Goal: Transaction & Acquisition: Purchase product/service

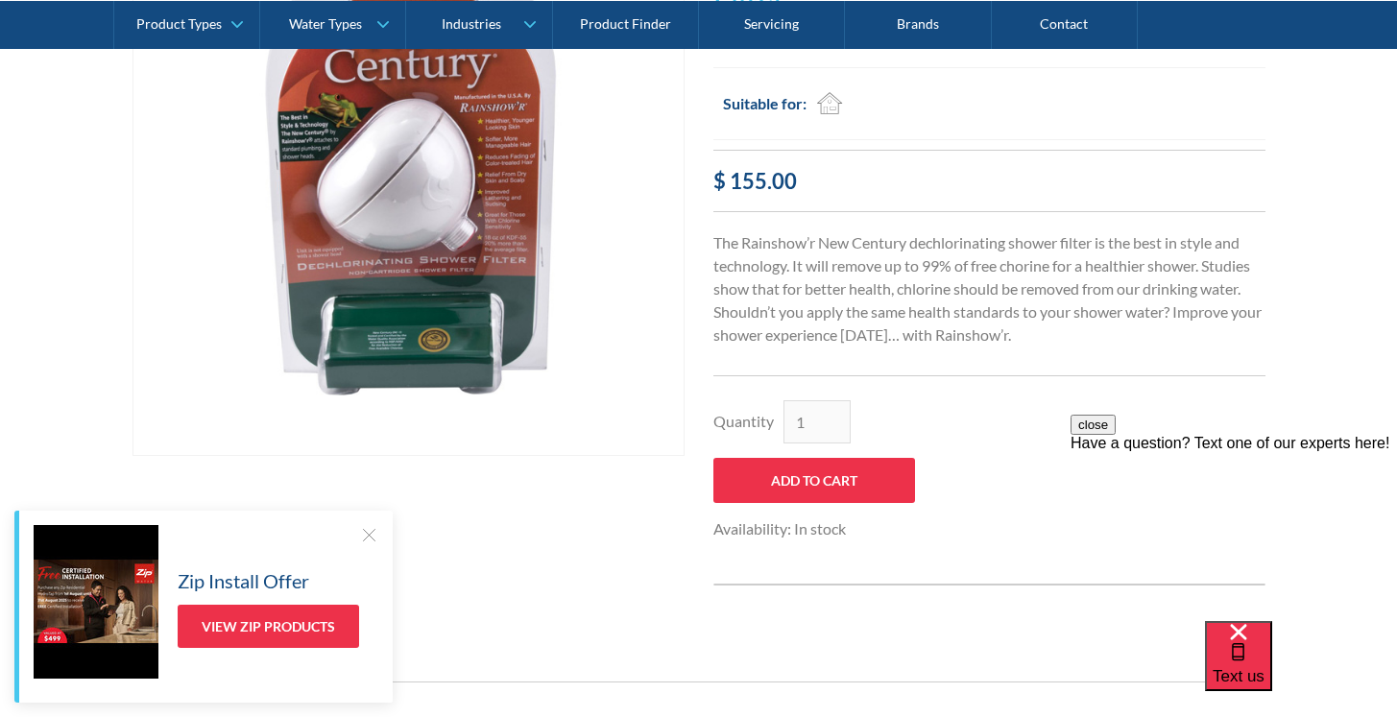
scroll to position [269, 0]
